Goal: Task Accomplishment & Management: Use online tool/utility

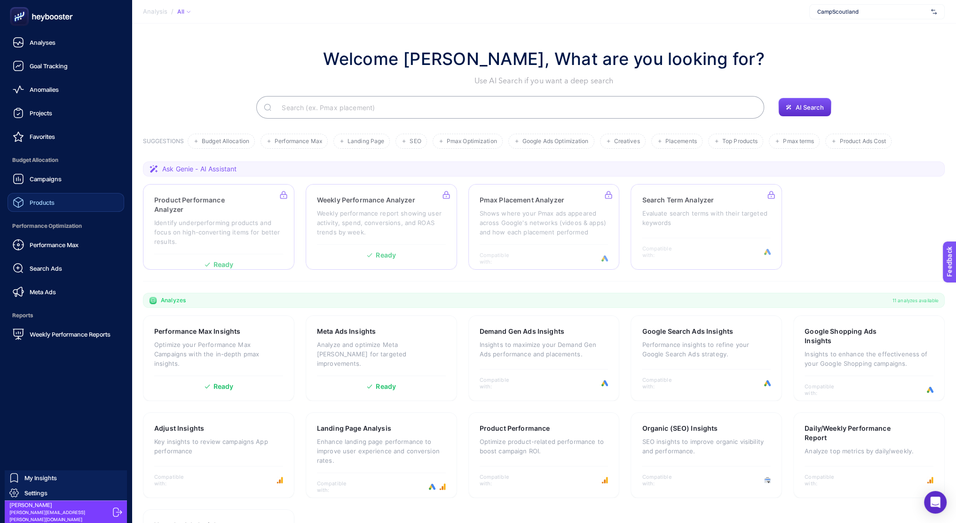
click at [65, 200] on link "Products" at bounding box center [66, 202] width 117 height 19
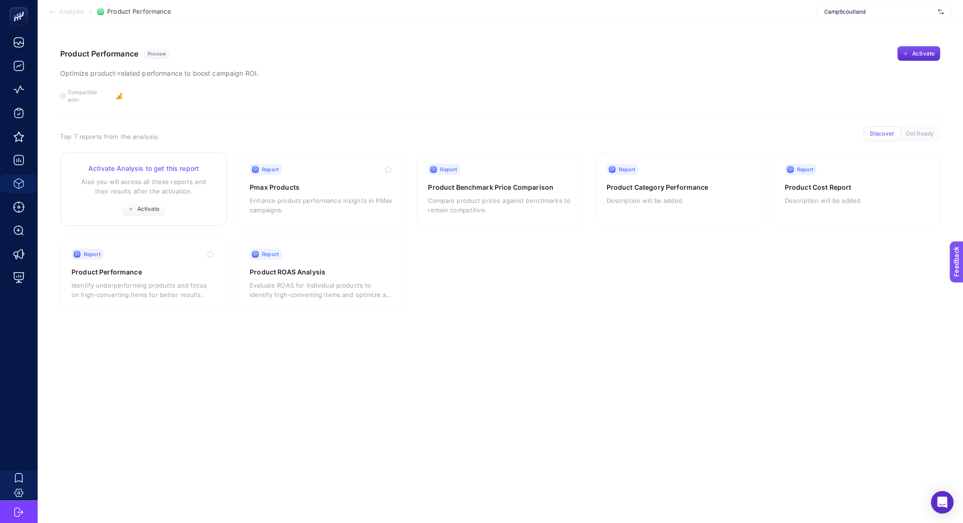
click at [139, 167] on div "Activate Analysis to get this report Also you will access all these reports and…" at bounding box center [144, 190] width 144 height 53
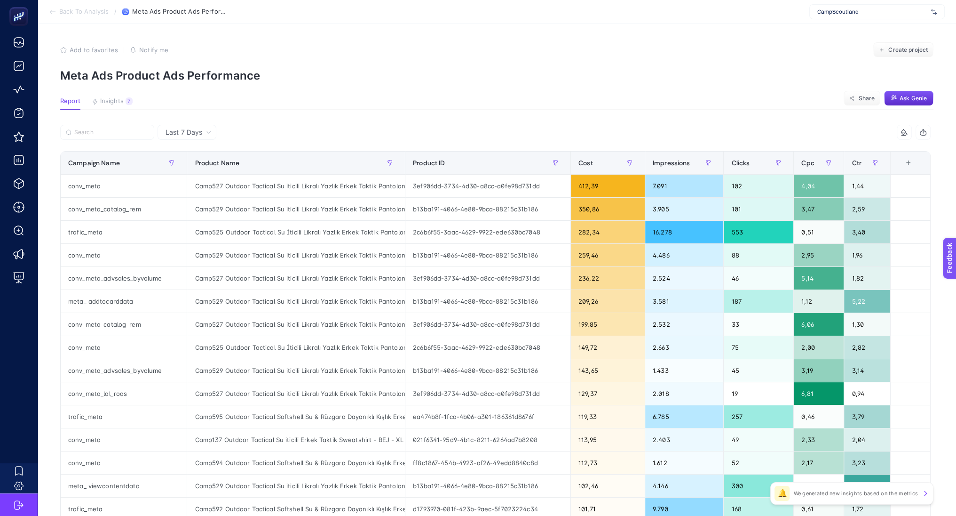
scroll to position [0, 4]
drag, startPoint x: 404, startPoint y: 159, endPoint x: 516, endPoint y: 162, distance: 112.0
click at [516, 162] on div "5 items selected Campaign Name Product Name Product ID Cost Impressions Clicks …" at bounding box center [495, 404] width 871 height 559
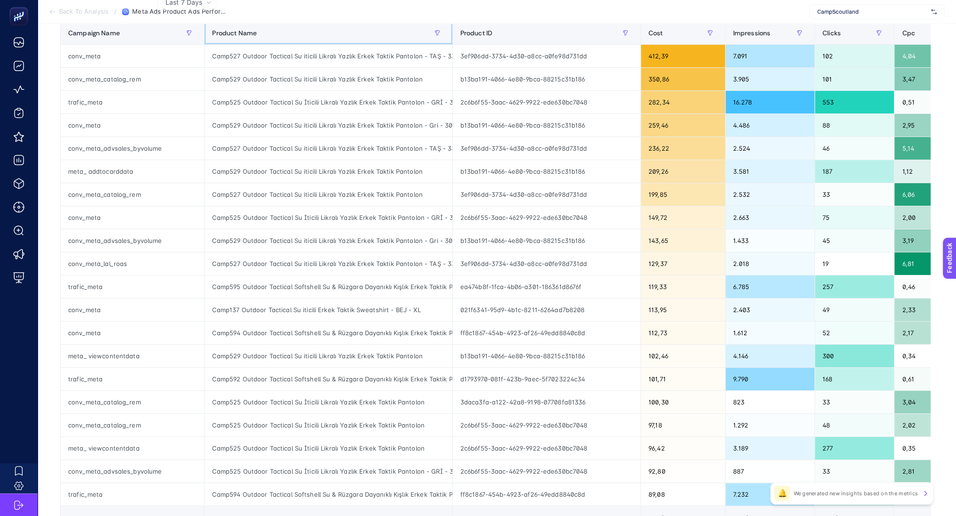
scroll to position [132, 4]
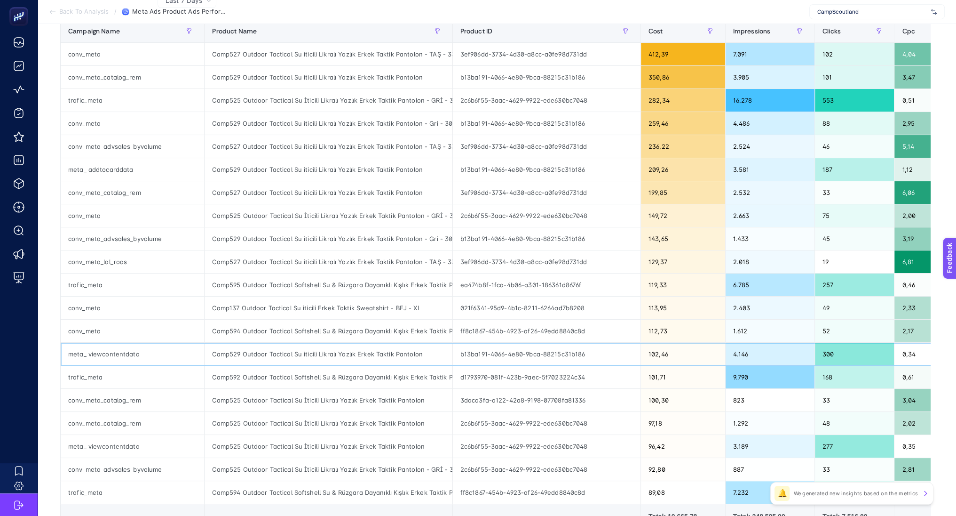
click at [92, 349] on div "meta_ viewcontentdata" at bounding box center [132, 353] width 143 height 23
copy tr "meta_ viewcontentdata"
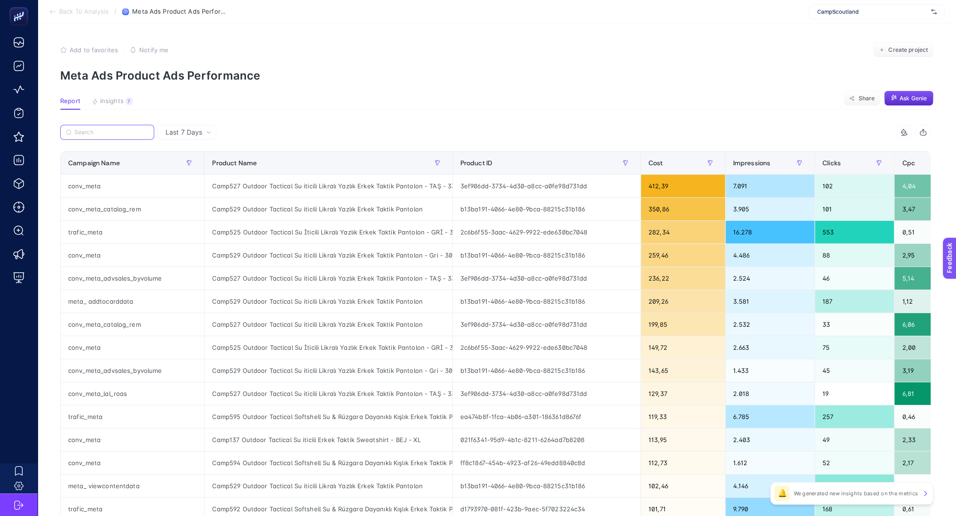
click at [100, 129] on input "Search" at bounding box center [111, 132] width 74 height 7
paste input "meta_ viewcontentdata"
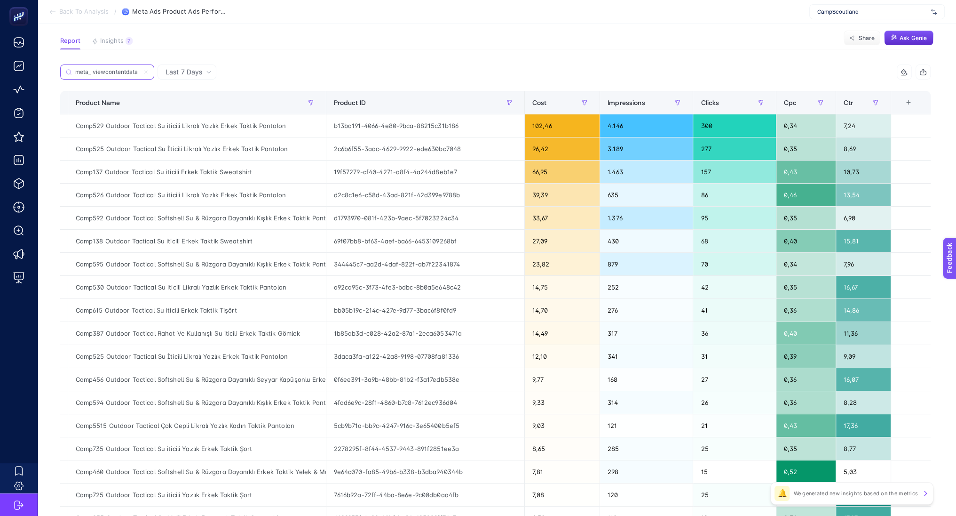
scroll to position [0, 0]
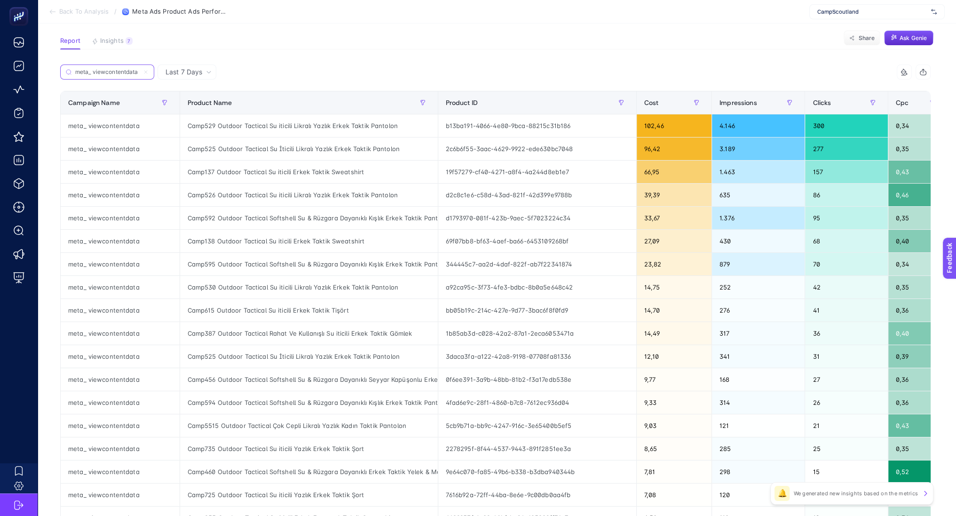
type input "meta_ viewcontentdata"
click at [347, 128] on div "Camp529 Outdoor Tactical Su iticili Likralı Yazlık Erkek Taktik Pantolon" at bounding box center [309, 125] width 258 height 23
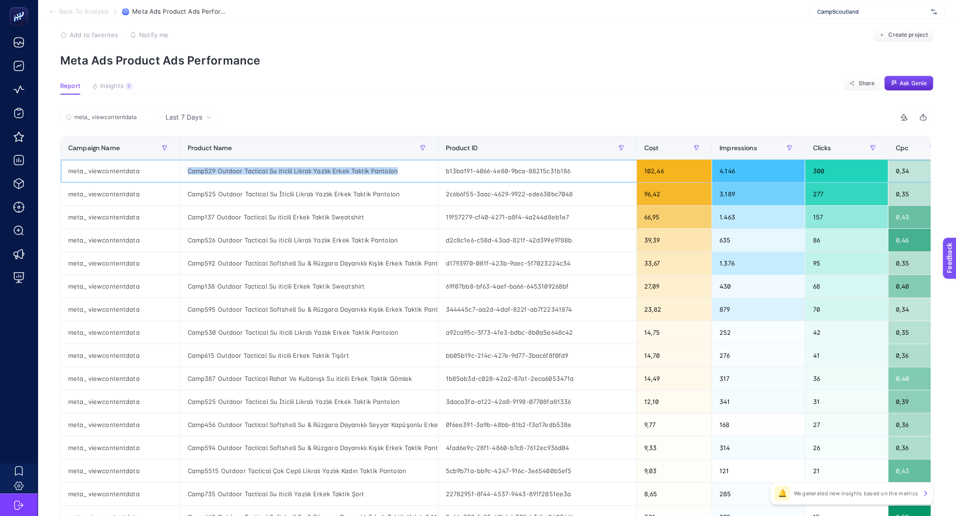
scroll to position [0, 4]
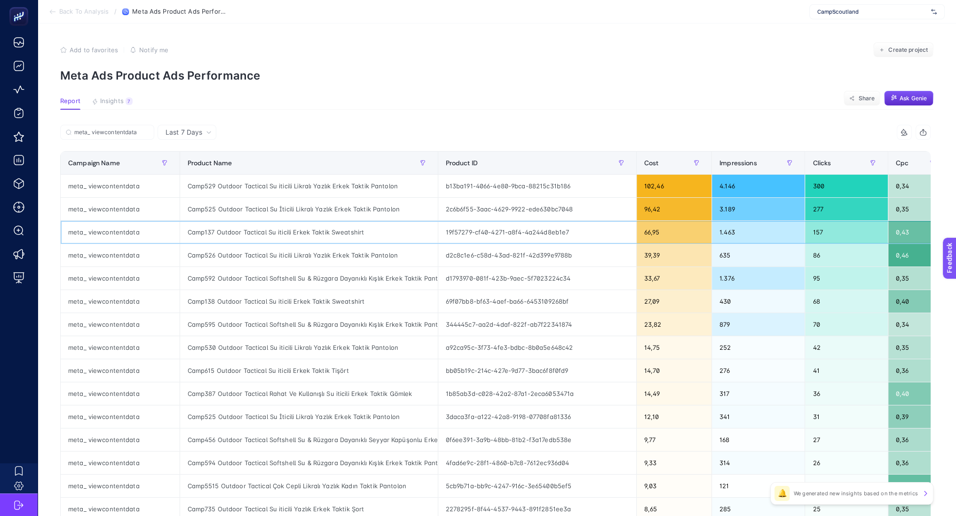
click at [335, 229] on div "Camp137 Outdoor Tactical Su iticili Erkek Taktik Sweatshirt" at bounding box center [309, 232] width 258 height 23
click at [732, 155] on div "Impressions" at bounding box center [759, 162] width 78 height 15
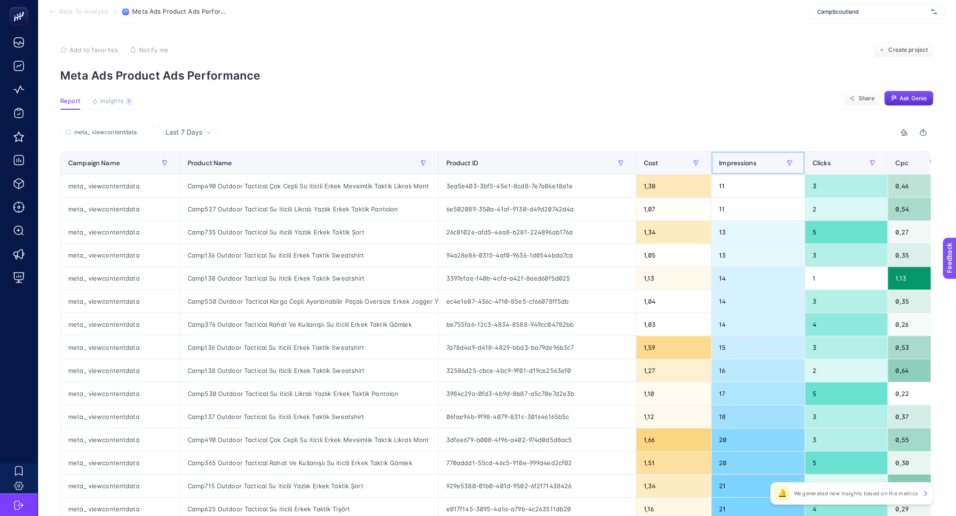
click at [732, 155] on div "Impressions" at bounding box center [758, 162] width 78 height 15
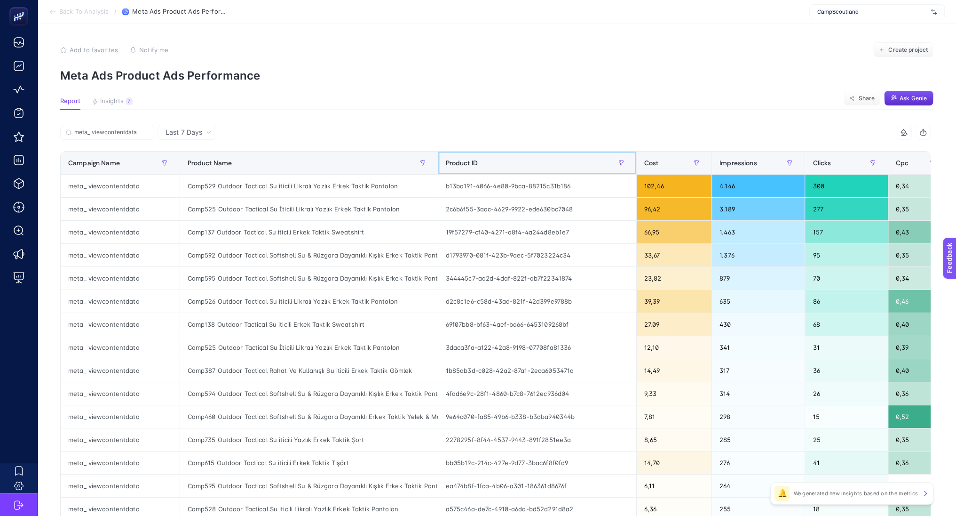
drag, startPoint x: 435, startPoint y: 158, endPoint x: 566, endPoint y: 158, distance: 131.7
click at [566, 158] on th "Product ID" at bounding box center [537, 162] width 199 height 23
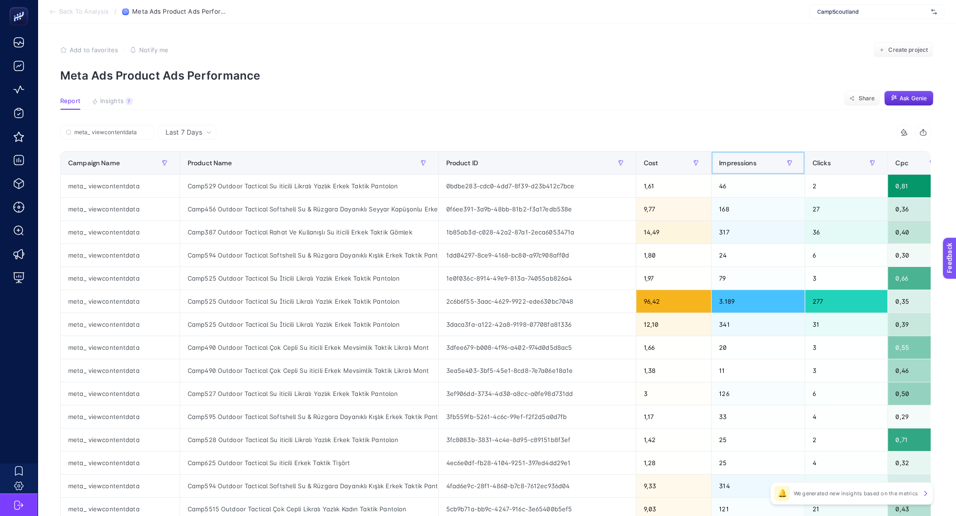
click at [743, 159] on span "Impressions" at bounding box center [738, 163] width 38 height 8
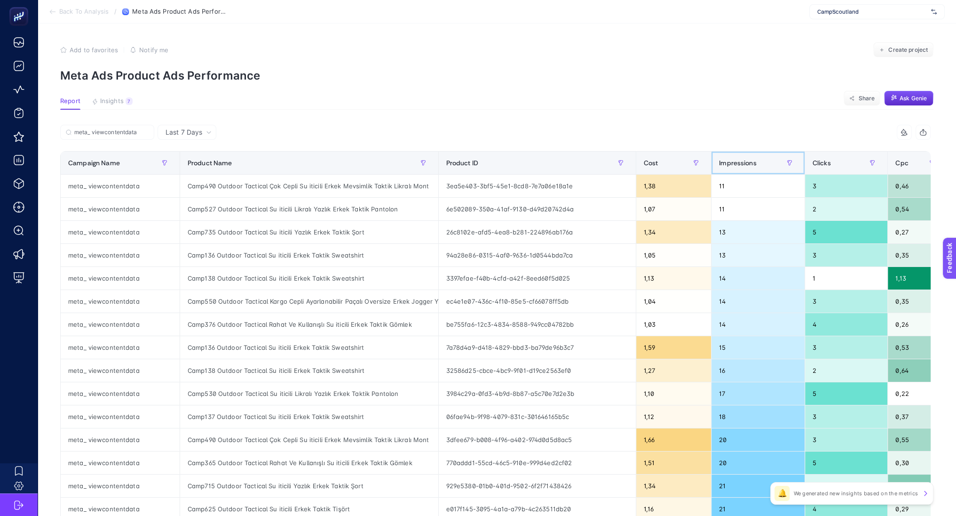
click at [743, 159] on span "Impressions" at bounding box center [738, 163] width 38 height 8
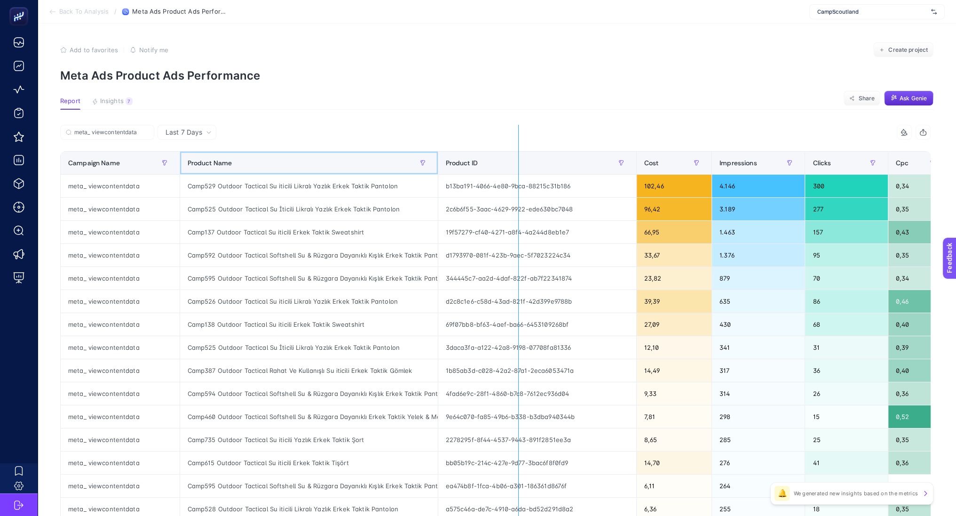
drag, startPoint x: 432, startPoint y: 163, endPoint x: 519, endPoint y: 169, distance: 87.7
click at [519, 169] on div "meta_ viewcontentdata 5 items selected Campaign Name Product Name Product ID Co…" at bounding box center [495, 404] width 871 height 559
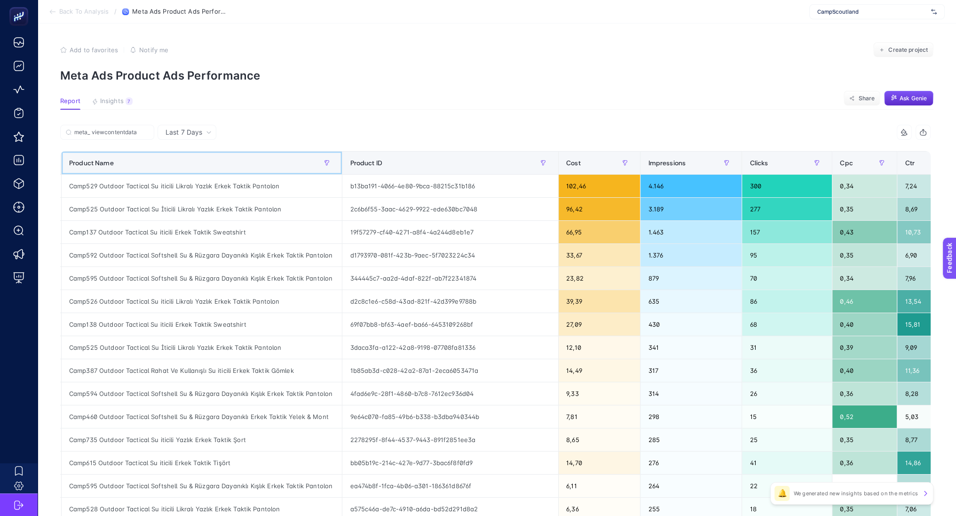
scroll to position [0, 0]
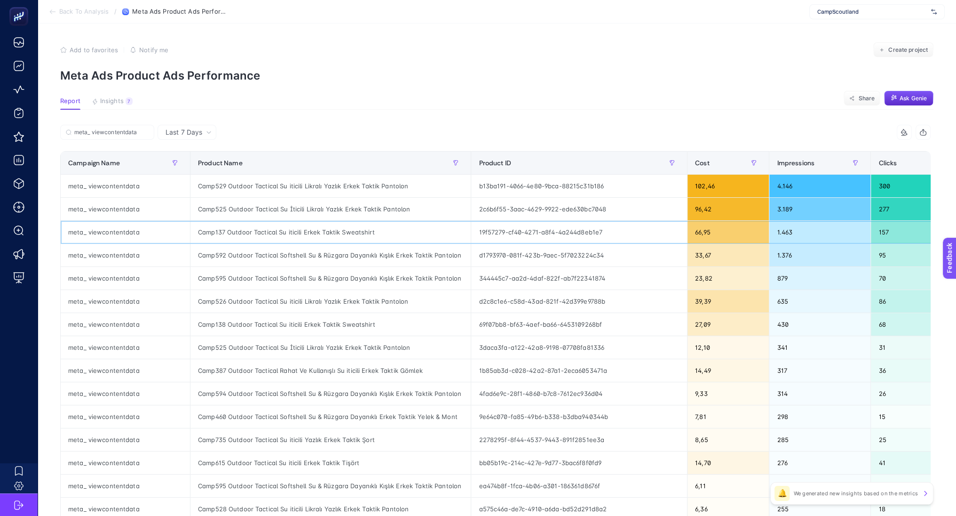
click at [278, 233] on div "Camp137 Outdoor Tactical Su iticili Erkek Taktik Sweatshirt" at bounding box center [331, 232] width 281 height 23
copy tr "Camp137 Outdoor Tactical Su iticili Erkek Taktik Sweatshirt"
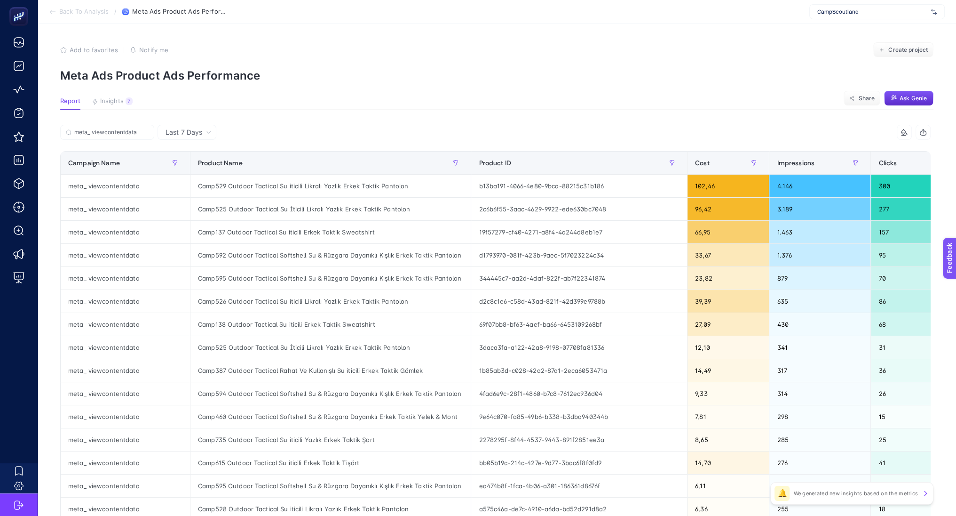
click at [175, 133] on span "Last 7 Days" at bounding box center [184, 131] width 37 height 9
click at [359, 133] on div "meta_ viewcontentdata" at bounding box center [278, 135] width 436 height 21
click at [347, 207] on div "Camp525 Outdoor Tactical Su İticili Likralı Yazlık Erkek Taktik Pantolon" at bounding box center [331, 209] width 281 height 23
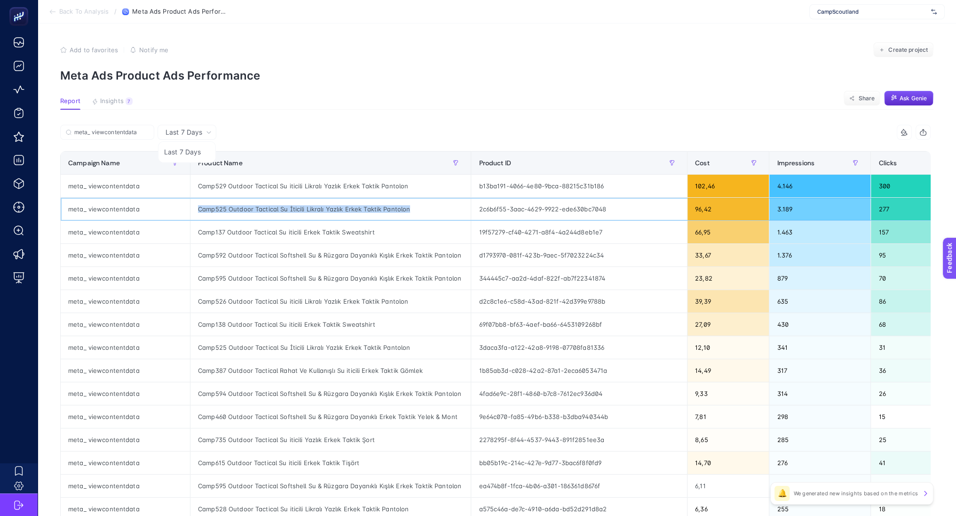
copy tr "Camp525 Outdoor Tactical Su İticili Likralı Yazlık Erkek Taktik Pantolon"
